Goal: Information Seeking & Learning: Learn about a topic

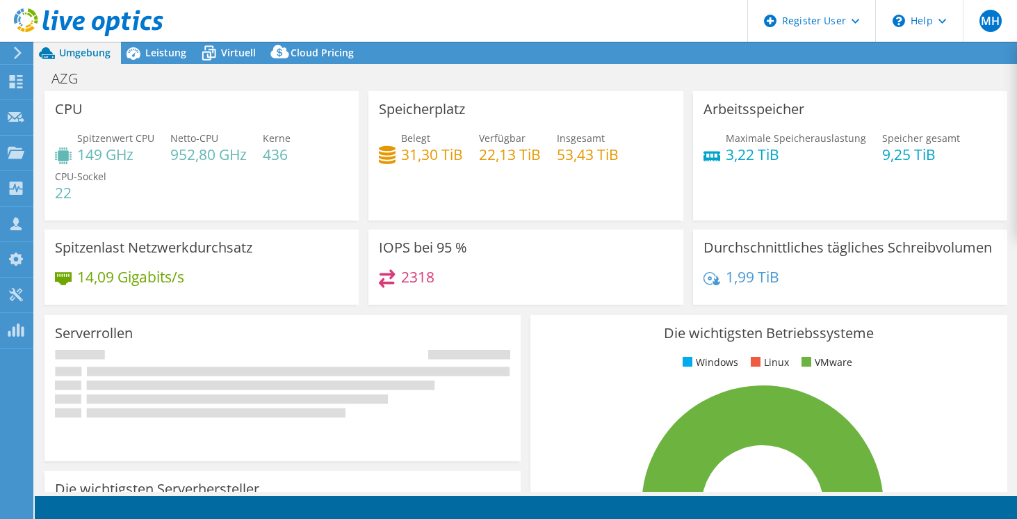
select select "EUFrankfurt"
select select "USD"
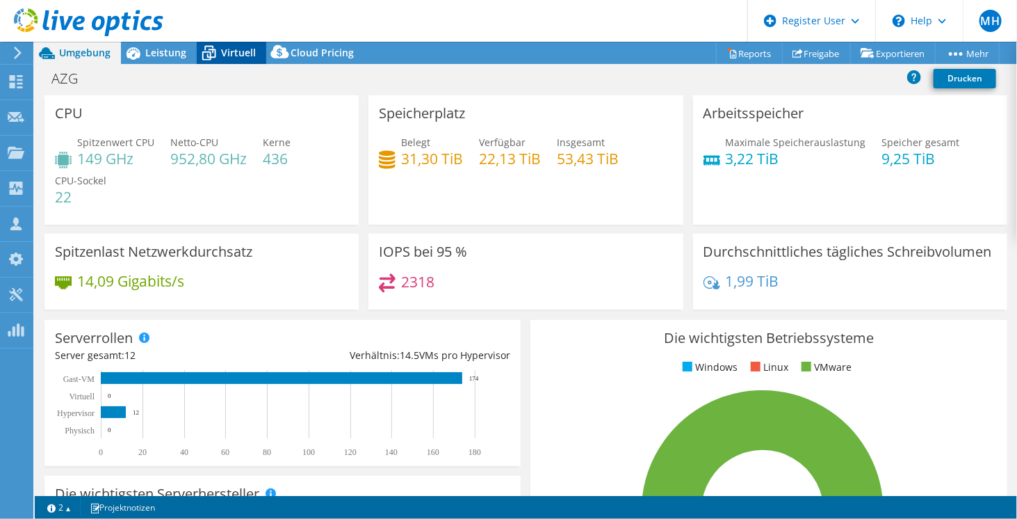
click at [245, 51] on span "Virtuell" at bounding box center [238, 52] width 35 height 13
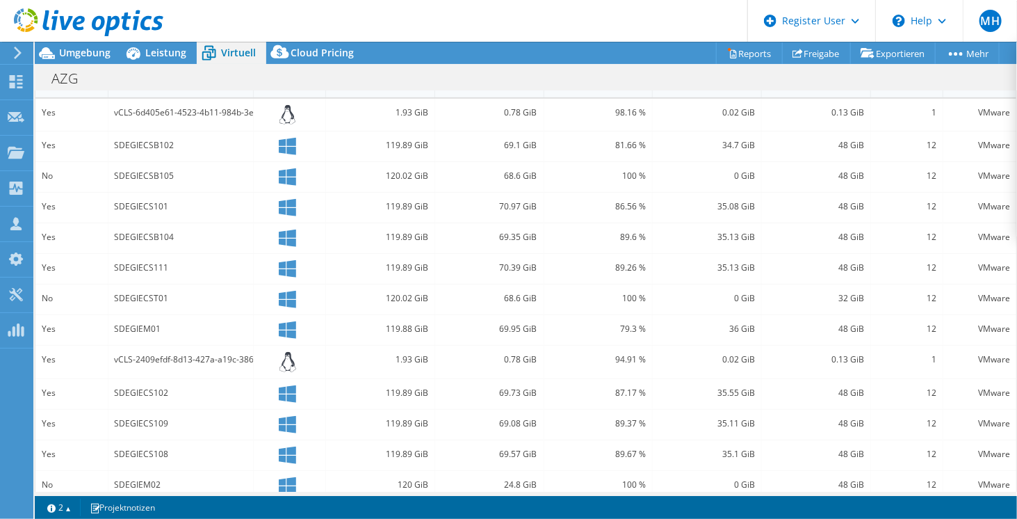
scroll to position [266, 0]
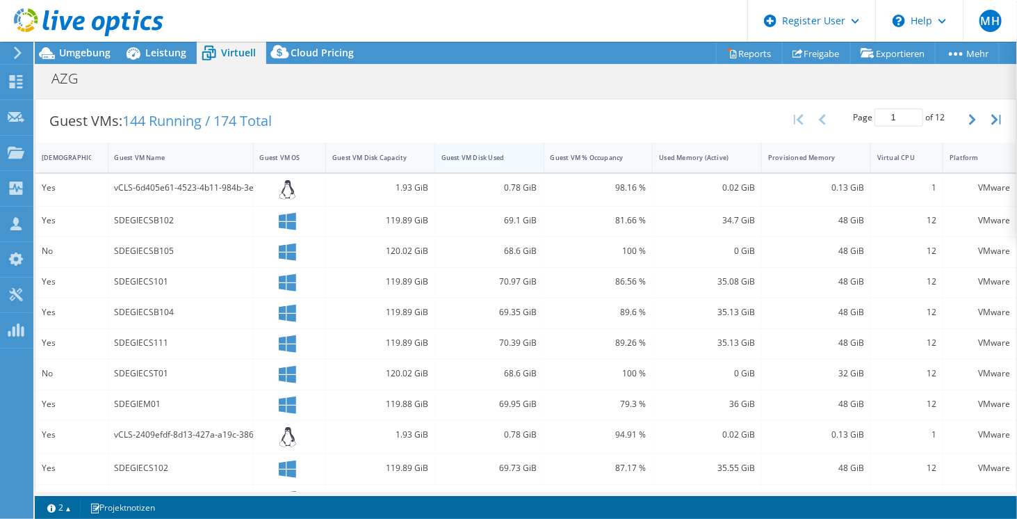
click at [468, 153] on div "Guest VM Disk Used" at bounding box center [481, 157] width 79 height 9
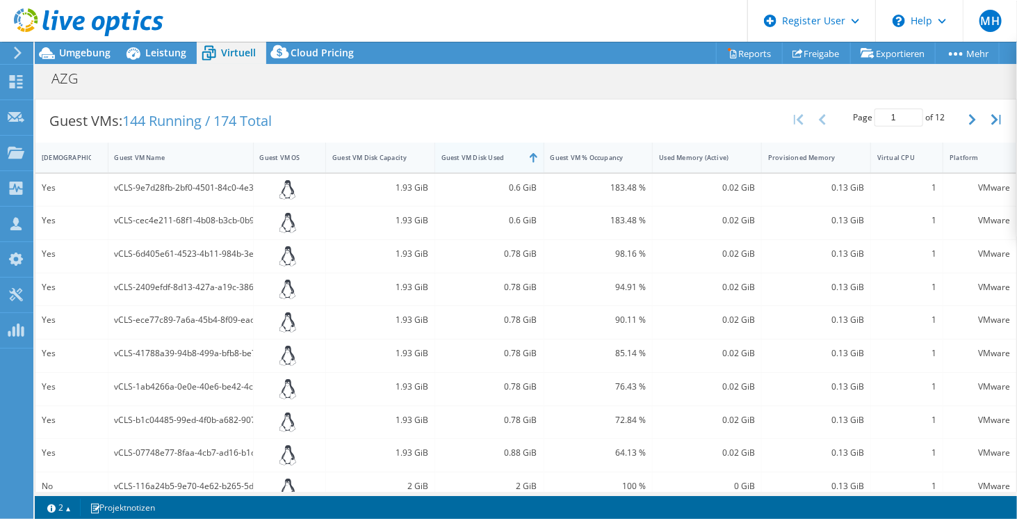
click at [468, 153] on div "Guest VM Disk Used" at bounding box center [481, 157] width 79 height 9
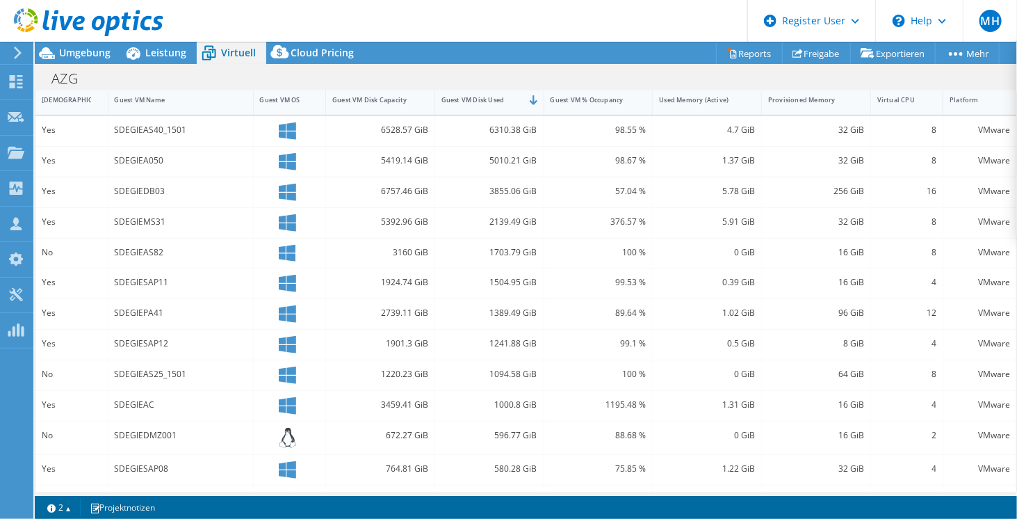
scroll to position [324, 0]
drag, startPoint x: 143, startPoint y: 273, endPoint x: 156, endPoint y: 273, distance: 13.2
click at [156, 274] on div "SDEGIESAP11" at bounding box center [181, 281] width 132 height 15
drag, startPoint x: 142, startPoint y: 217, endPoint x: 153, endPoint y: 219, distance: 11.3
click at [153, 219] on div "SDEGIEMS31" at bounding box center [181, 220] width 132 height 15
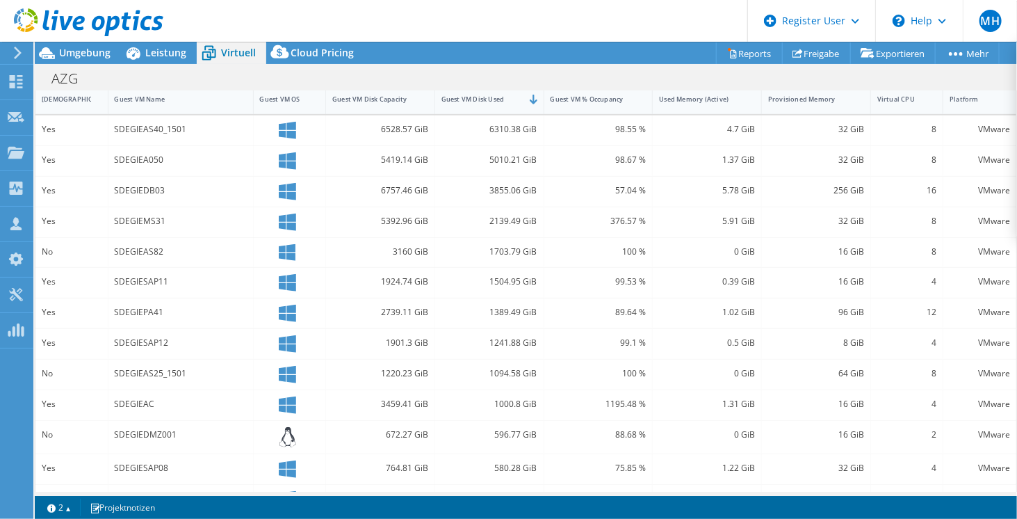
click at [161, 298] on div "SDEGIEPA41" at bounding box center [180, 313] width 145 height 30
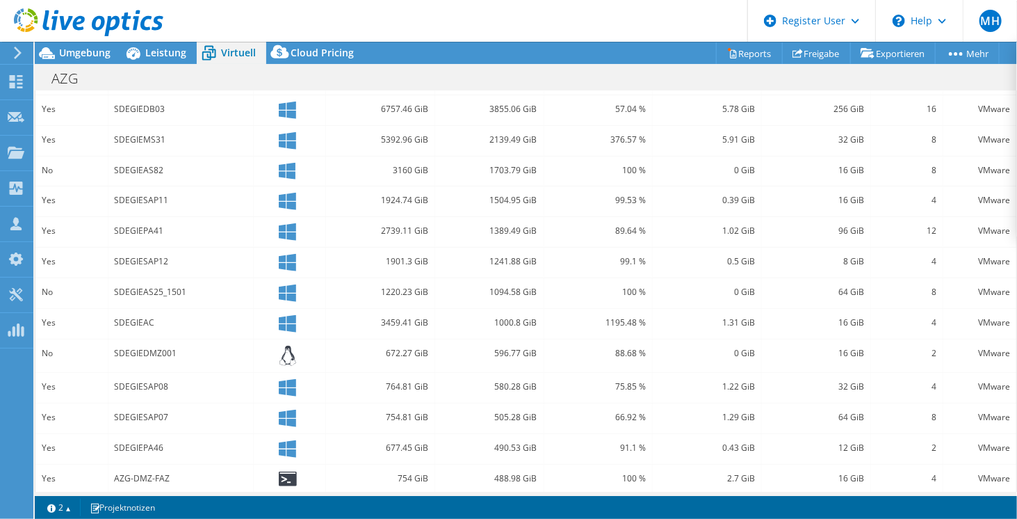
scroll to position [0, 0]
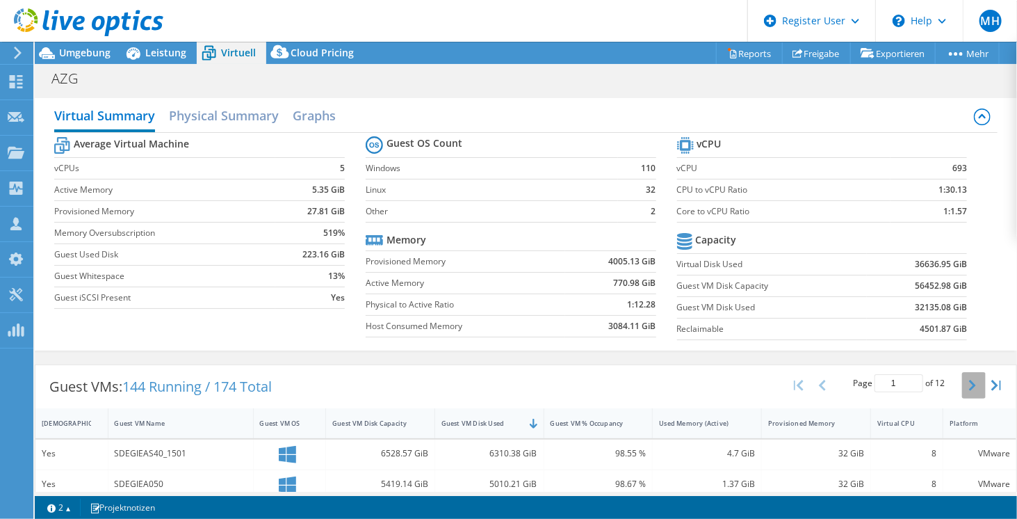
click at [962, 382] on button "button" at bounding box center [974, 385] width 24 height 26
type input "2"
drag, startPoint x: 894, startPoint y: 261, endPoint x: 930, endPoint y: 266, distance: 36.5
click at [930, 266] on td "36636.95 GiB" at bounding box center [917, 264] width 100 height 22
click at [916, 262] on b "36636.95 GiB" at bounding box center [941, 264] width 52 height 14
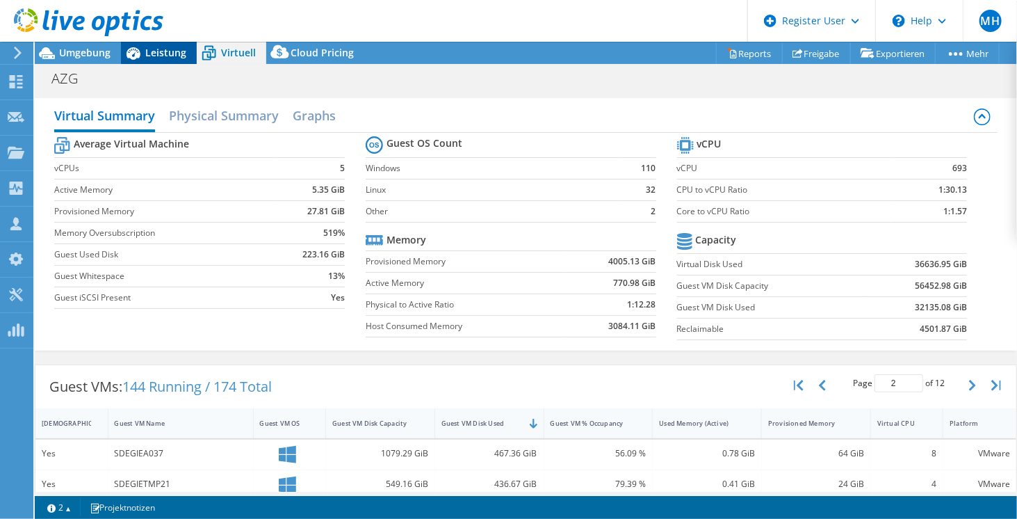
click at [156, 49] on span "Leistung" at bounding box center [165, 52] width 41 height 13
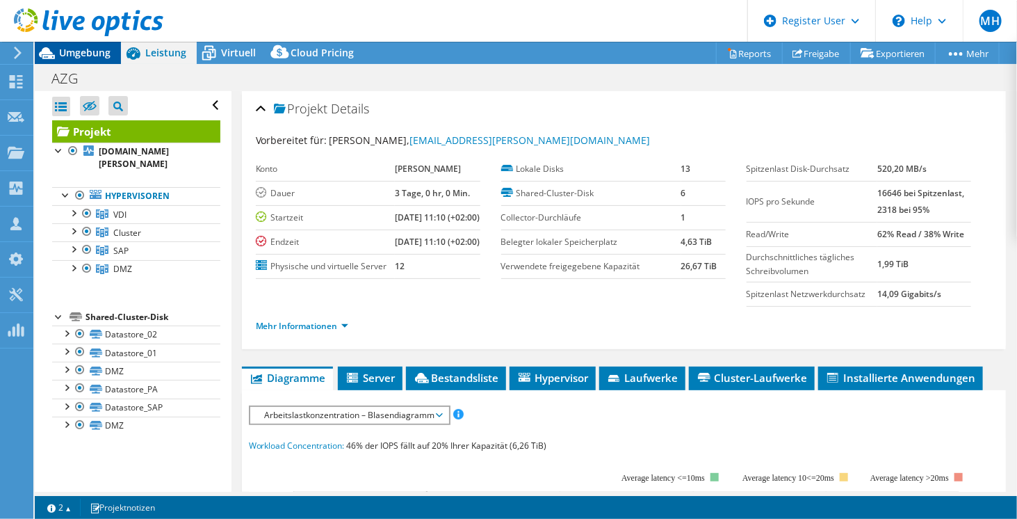
click at [108, 55] on span "Umgebung" at bounding box center [84, 52] width 51 height 13
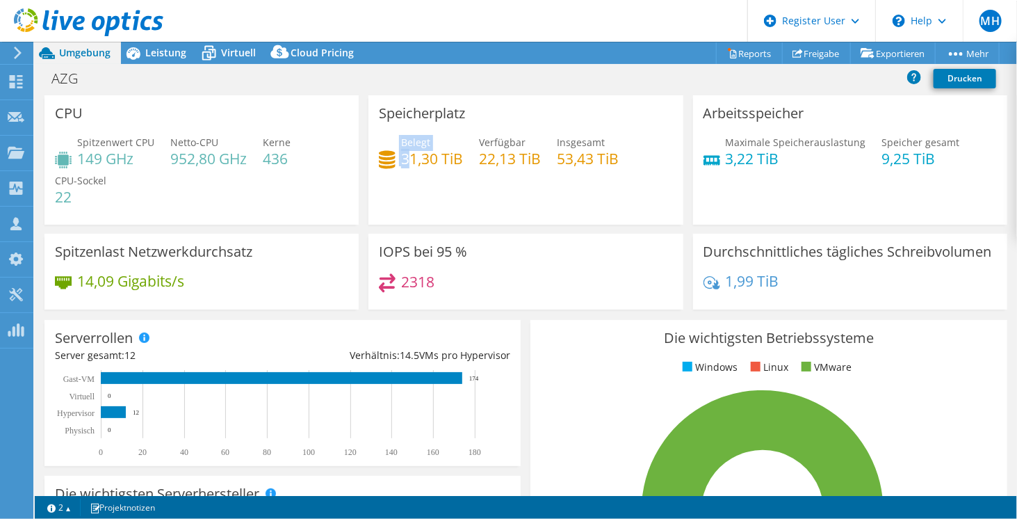
drag, startPoint x: 409, startPoint y: 157, endPoint x: 392, endPoint y: 161, distance: 17.0
click at [392, 161] on div "Belegt 31,30 TiB" at bounding box center [421, 150] width 84 height 31
click at [469, 175] on div "Belegt 31,30 TiB Verfügbar 22,13 TiB Insgesamt 53,43 TiB" at bounding box center [525, 157] width 293 height 45
click at [161, 59] on div "Leistung" at bounding box center [159, 53] width 76 height 22
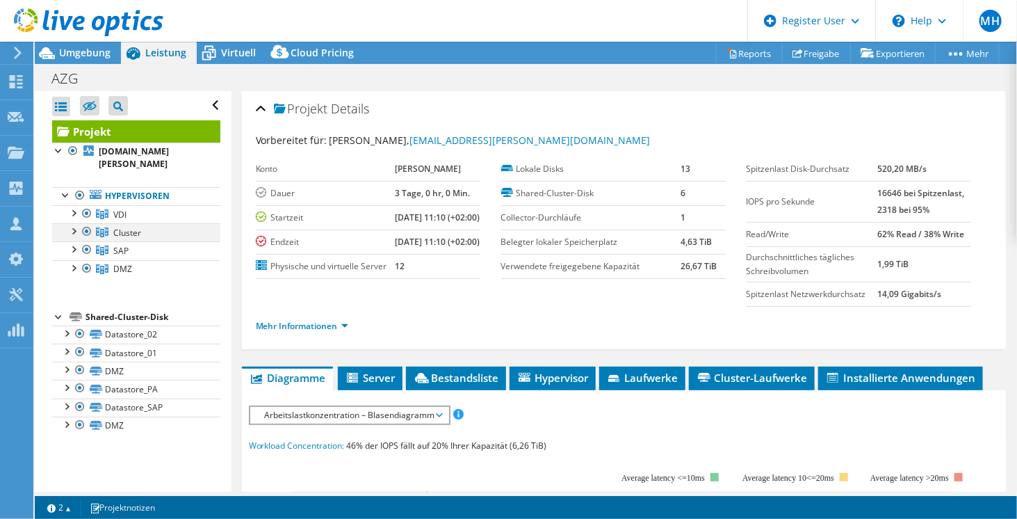
click at [75, 223] on div at bounding box center [73, 230] width 14 height 14
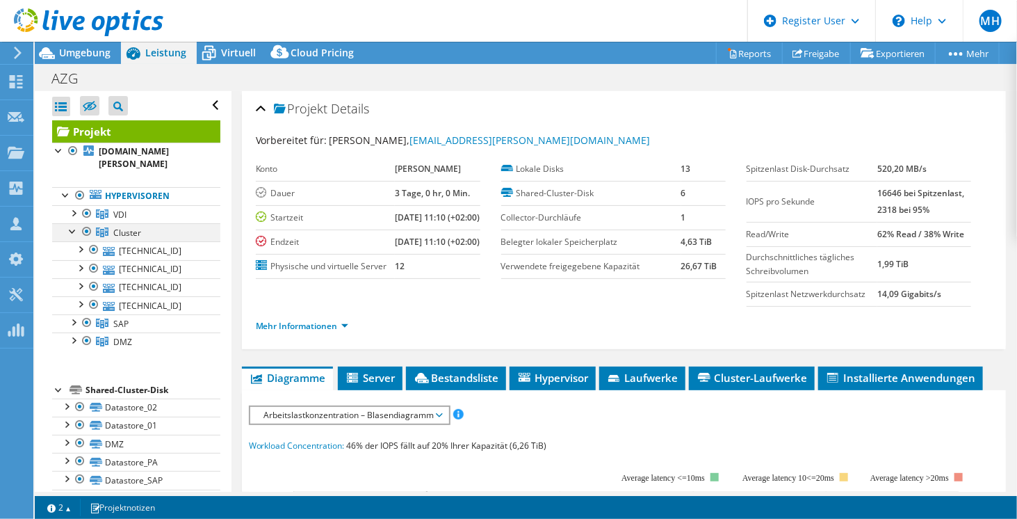
click at [75, 223] on div at bounding box center [73, 230] width 14 height 14
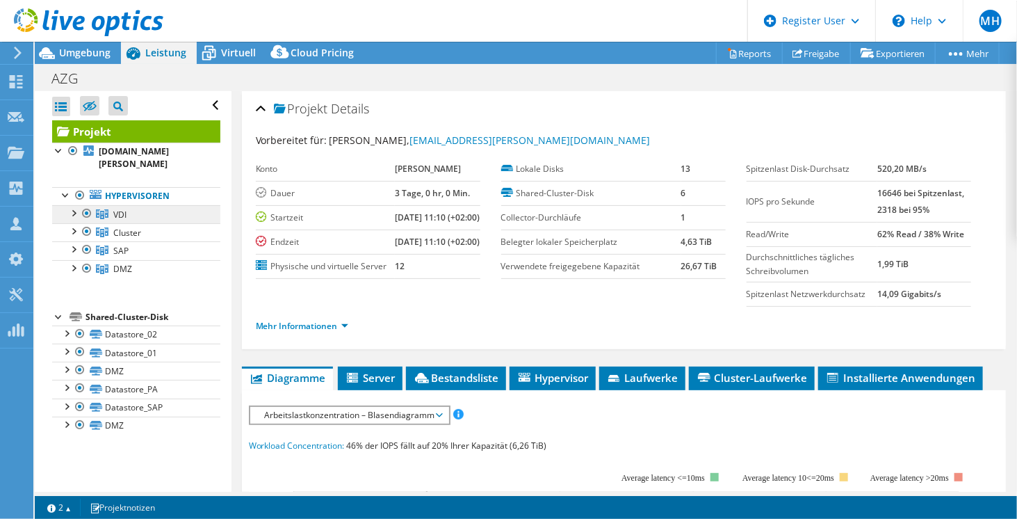
click at [74, 208] on link "VDI" at bounding box center [136, 214] width 168 height 18
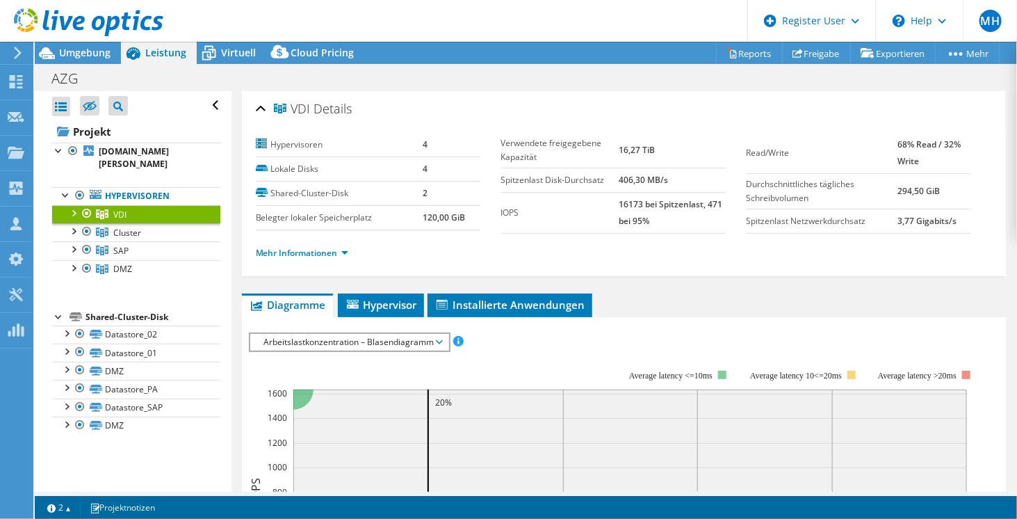
click at [72, 205] on div at bounding box center [73, 212] width 14 height 14
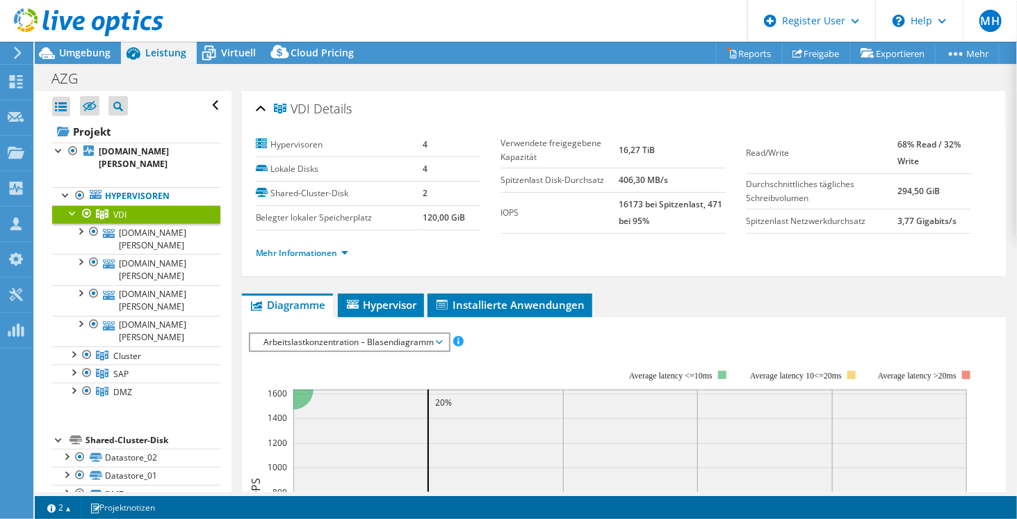
click at [72, 205] on div at bounding box center [73, 212] width 14 height 14
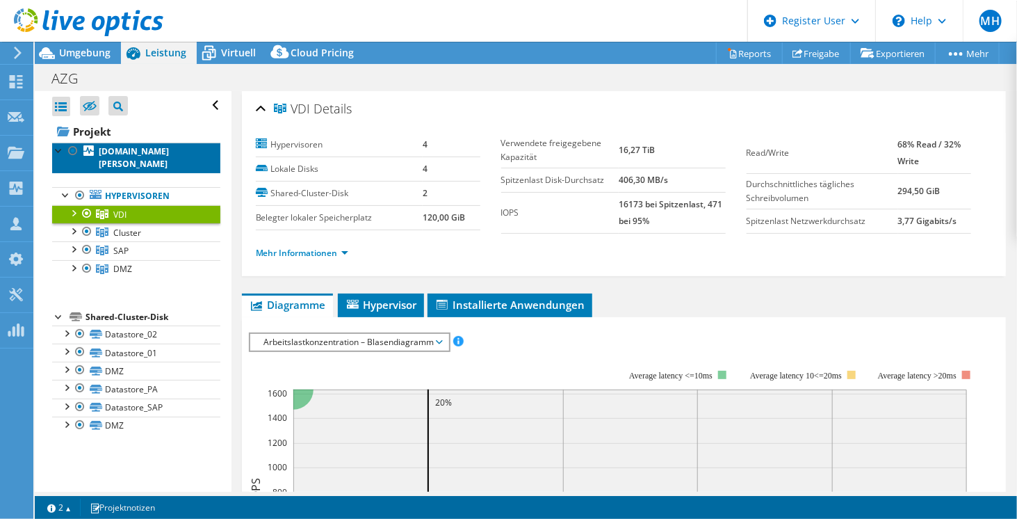
click at [156, 154] on b "[DOMAIN_NAME][PERSON_NAME]" at bounding box center [134, 157] width 70 height 24
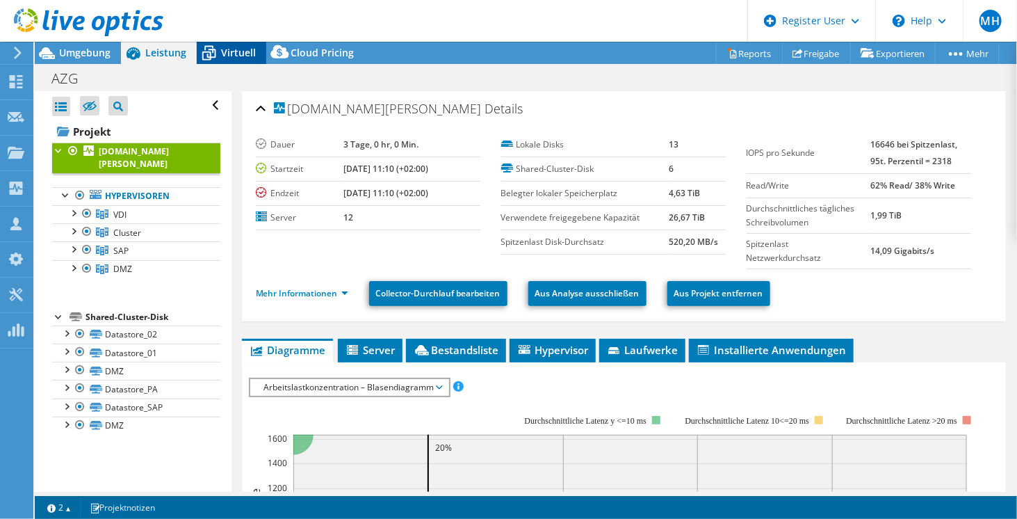
click at [225, 52] on span "Virtuell" at bounding box center [238, 52] width 35 height 13
